Goal: Register for event/course

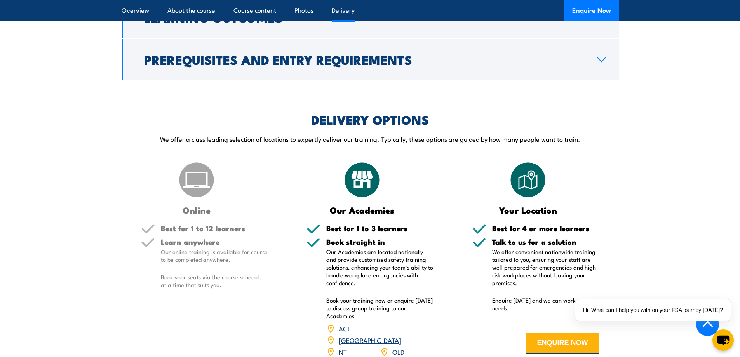
scroll to position [777, 0]
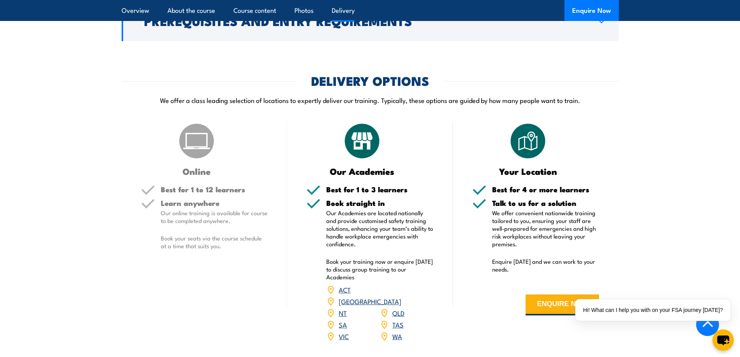
click at [341, 331] on link "VIC" at bounding box center [344, 335] width 10 height 9
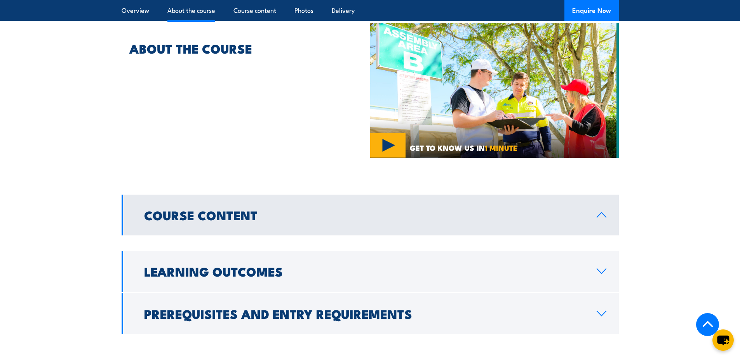
scroll to position [583, 0]
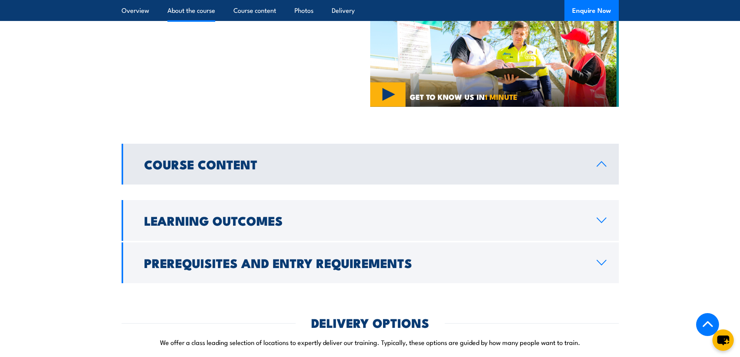
click at [299, 169] on link "Course Content" at bounding box center [370, 164] width 497 height 41
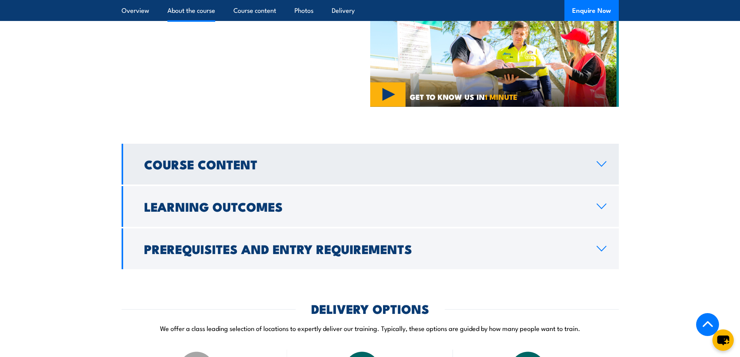
click at [299, 169] on link "Course Content" at bounding box center [370, 164] width 497 height 41
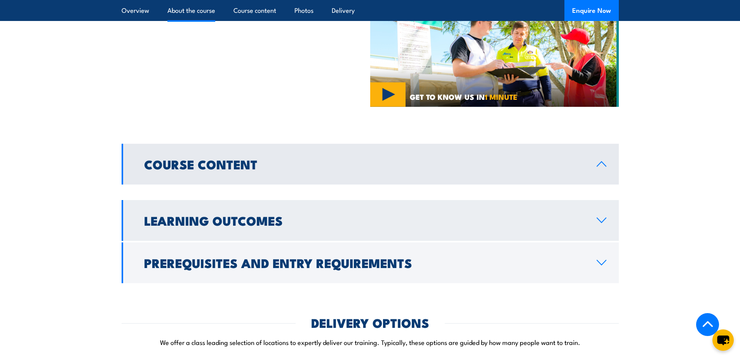
click at [296, 216] on h2 "Learning Outcomes" at bounding box center [364, 220] width 440 height 11
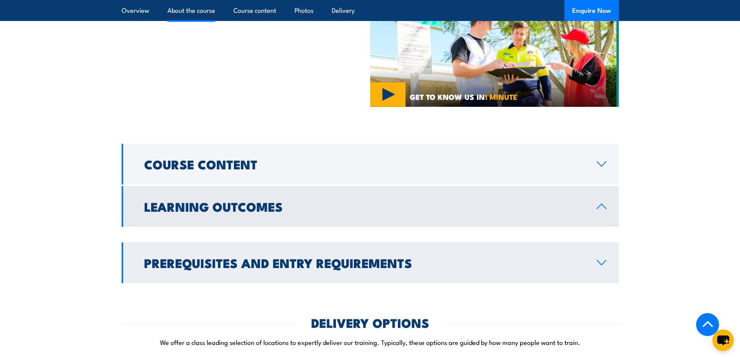
click at [295, 261] on h2 "Prerequisites and Entry Requirements" at bounding box center [364, 262] width 440 height 11
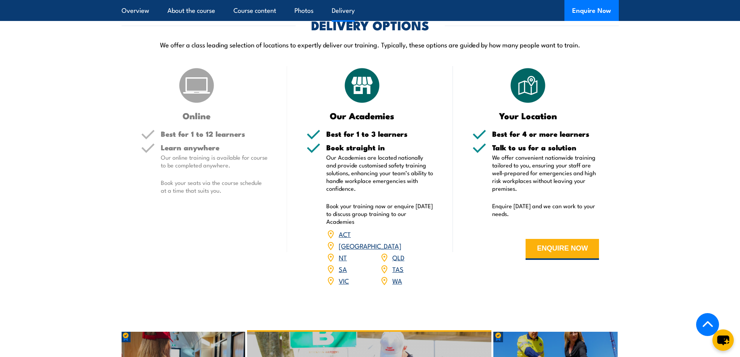
scroll to position [804, 0]
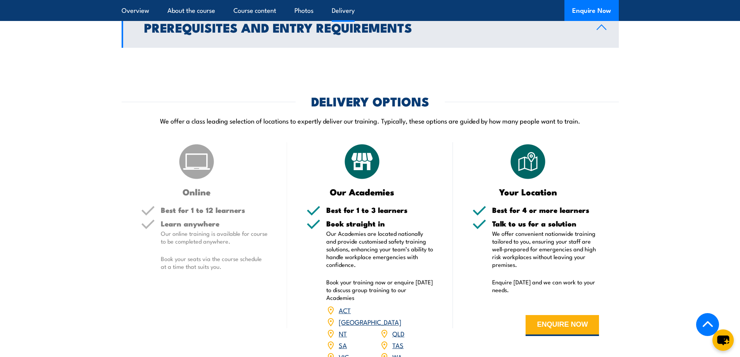
click at [346, 352] on link "VIC" at bounding box center [344, 356] width 10 height 9
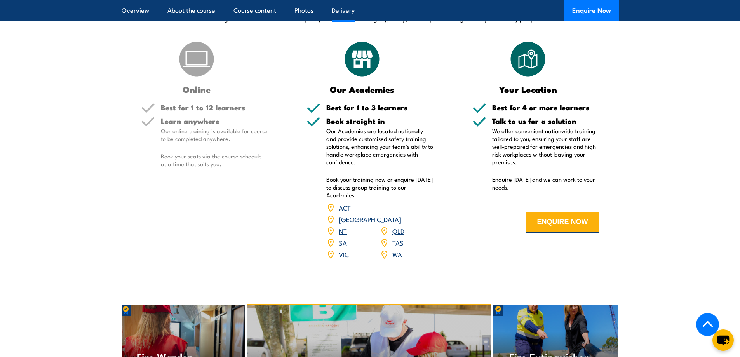
scroll to position [921, 0]
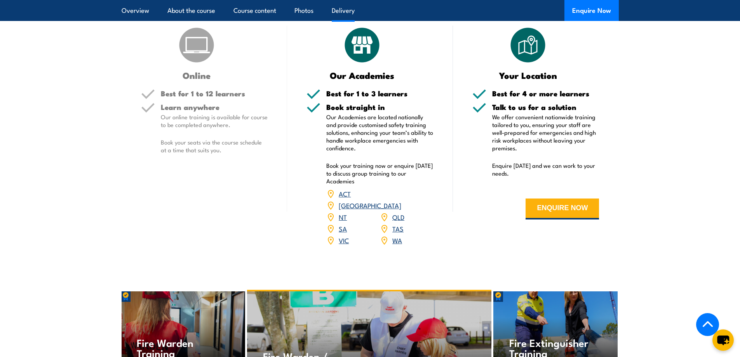
click at [343, 235] on link "VIC" at bounding box center [344, 239] width 10 height 9
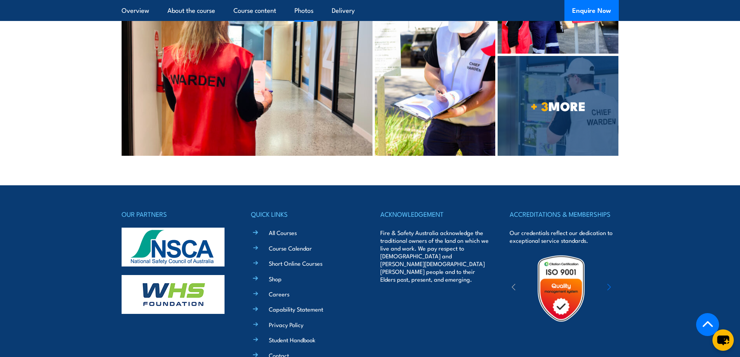
scroll to position [1620, 0]
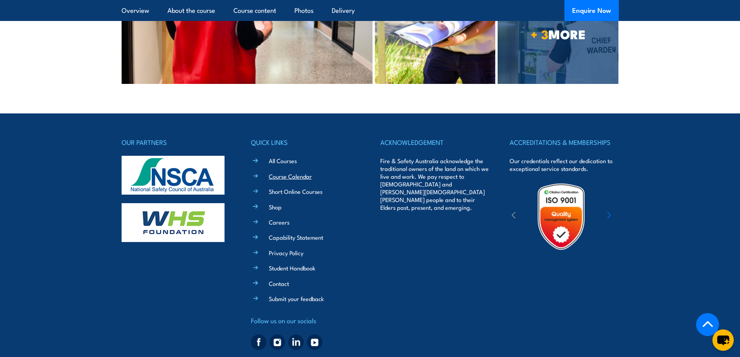
click at [283, 172] on link "Course Calendar" at bounding box center [290, 176] width 43 height 8
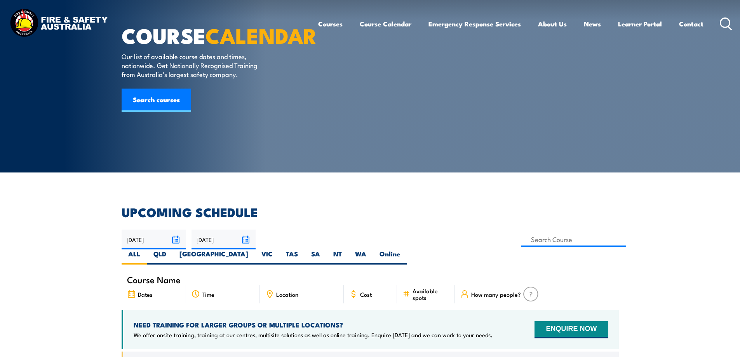
scroll to position [155, 0]
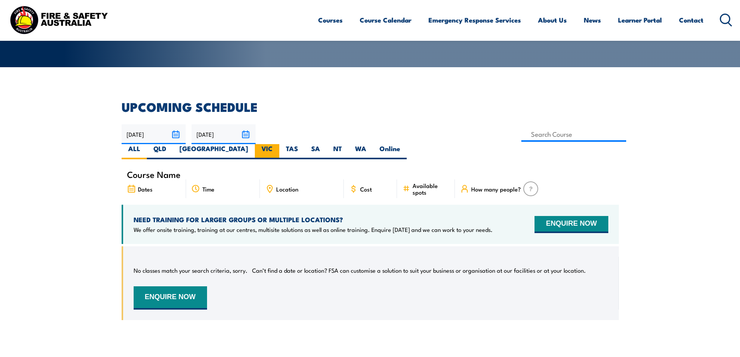
click at [279, 144] on label "VIC" at bounding box center [267, 151] width 24 height 15
click at [278, 144] on input "VIC" at bounding box center [275, 146] width 5 height 5
radio input "true"
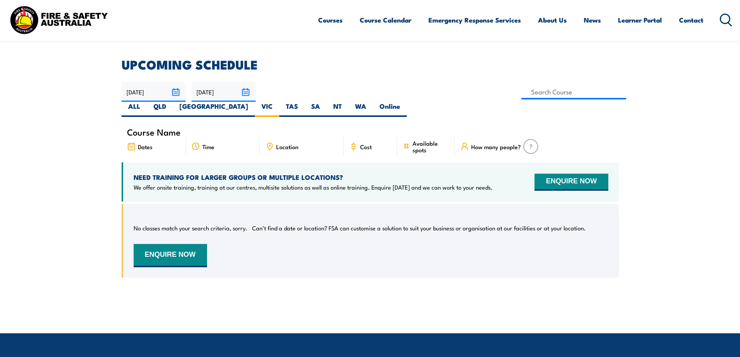
scroll to position [179, 0]
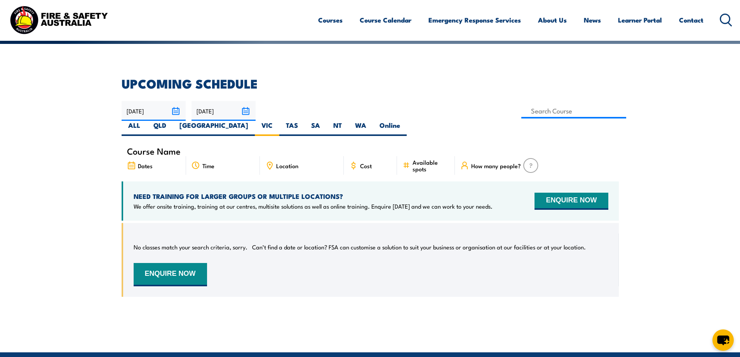
click at [465, 223] on div "No classes match your search criteria, sorry. Can’t find a date or location? FS…" at bounding box center [370, 260] width 497 height 74
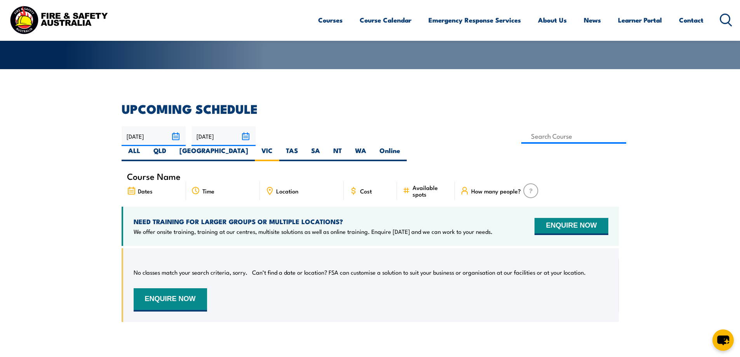
scroll to position [140, 0]
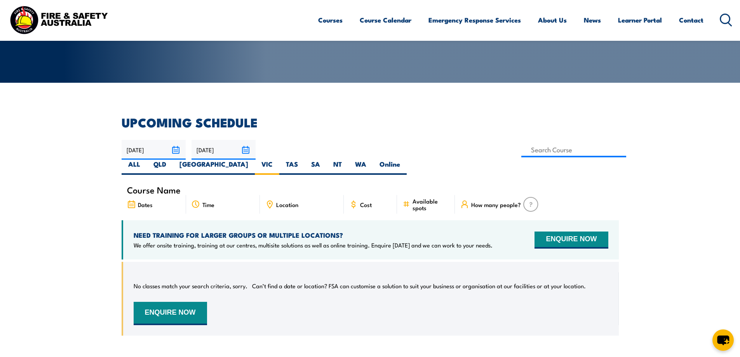
click at [293, 201] on span "Location" at bounding box center [287, 204] width 22 height 7
click at [270, 200] on icon at bounding box center [269, 204] width 9 height 9
click at [407, 160] on label "Online" at bounding box center [390, 167] width 34 height 15
click at [405, 160] on input "Online" at bounding box center [402, 162] width 5 height 5
radio input "true"
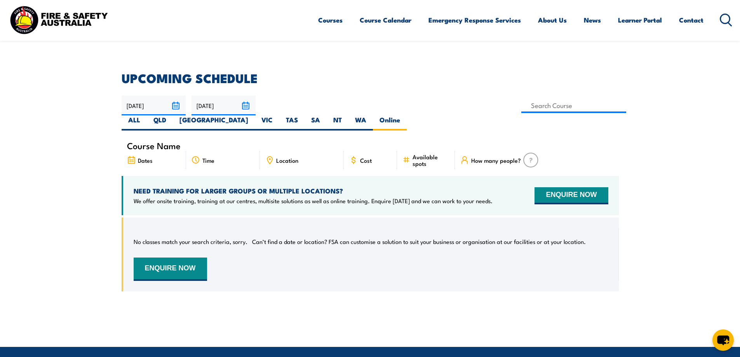
scroll to position [179, 0]
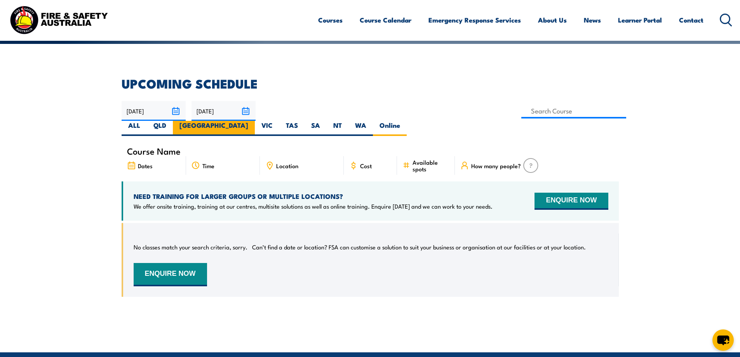
click at [255, 121] on label "[GEOGRAPHIC_DATA]" at bounding box center [214, 128] width 82 height 15
click at [253, 121] on input "[GEOGRAPHIC_DATA]" at bounding box center [250, 123] width 5 height 5
radio input "true"
drag, startPoint x: 411, startPoint y: 103, endPoint x: 393, endPoint y: 107, distance: 17.8
click at [147, 121] on label "ALL" at bounding box center [134, 128] width 25 height 15
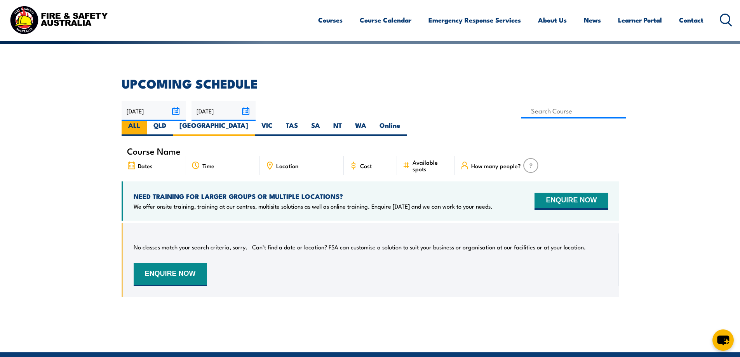
click at [145, 121] on input "ALL" at bounding box center [142, 123] width 5 height 5
radio input "true"
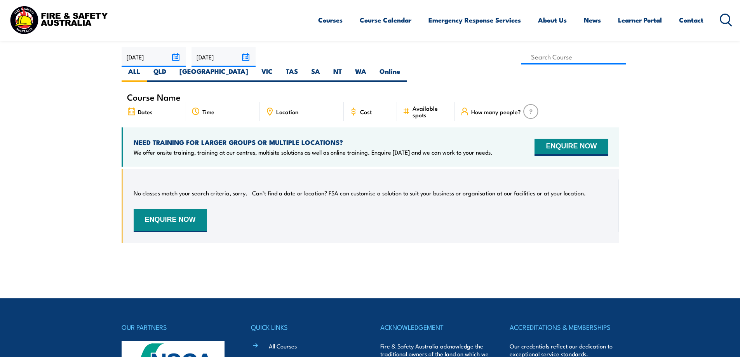
scroll to position [140, 0]
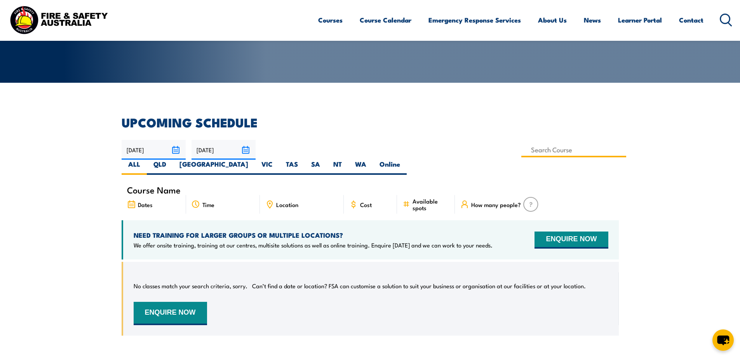
click at [521, 152] on input at bounding box center [573, 149] width 105 height 15
click at [305, 120] on h2 "UPCOMING SCHEDULE" at bounding box center [370, 122] width 497 height 11
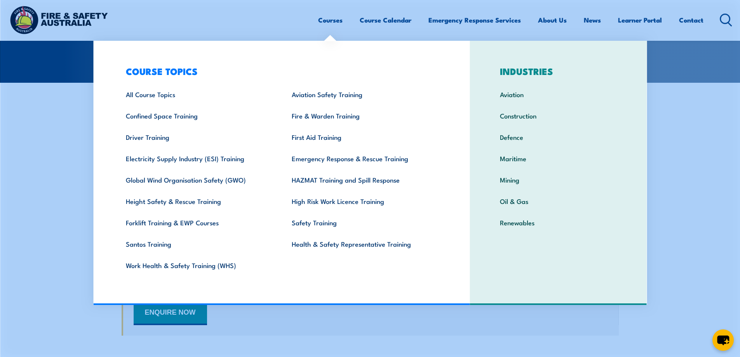
click at [0, 209] on section "UPCOMING SCHEDULE [DATE] [DATE]" at bounding box center [370, 232] width 740 height 231
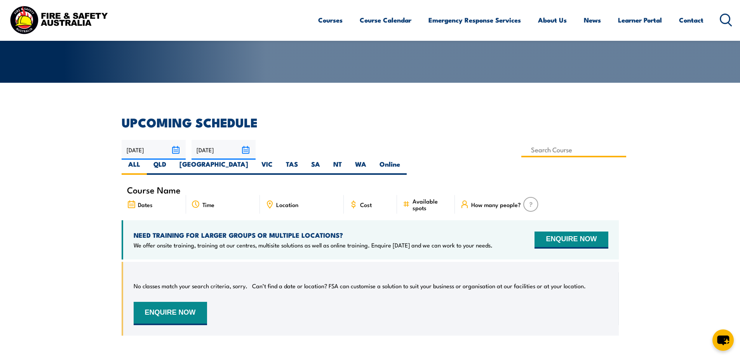
click at [521, 153] on input at bounding box center [573, 149] width 105 height 15
type input "Fire Warden / Chief Fire Warden Training"
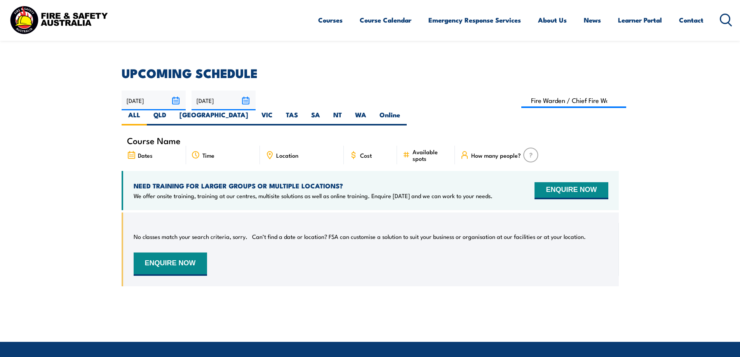
scroll to position [179, 0]
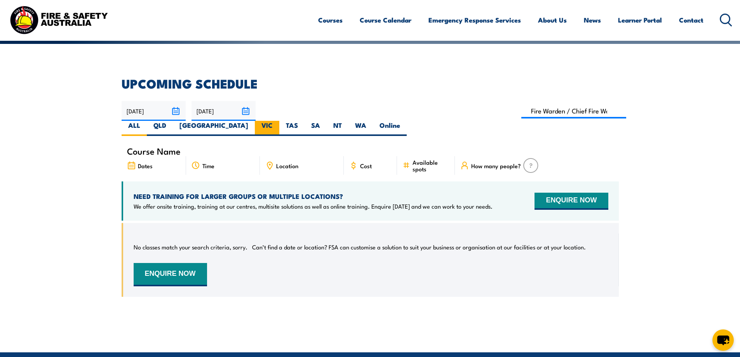
click at [279, 121] on label "VIC" at bounding box center [267, 128] width 24 height 15
click at [278, 121] on input "VIC" at bounding box center [275, 123] width 5 height 5
radio input "true"
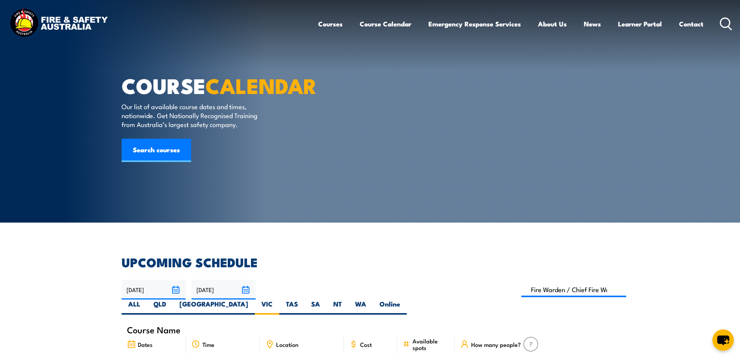
click at [589, 335] on div "How many people?" at bounding box center [537, 344] width 164 height 19
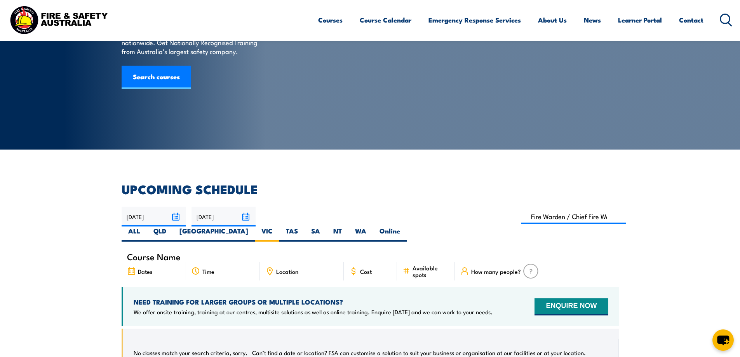
scroll to position [194, 0]
